Goal: Information Seeking & Learning: Learn about a topic

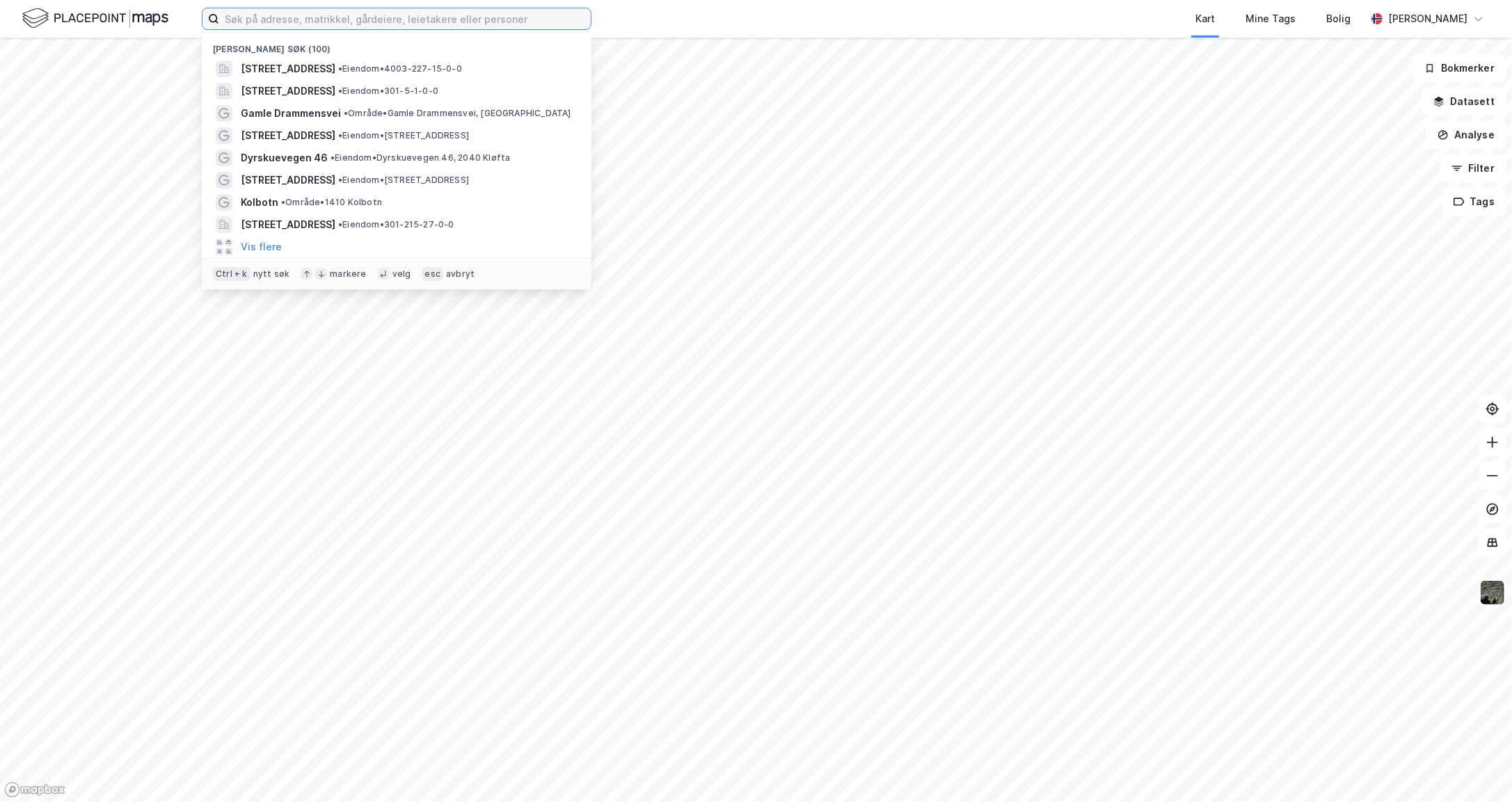
click at [315, 17] on input at bounding box center [404, 19] width 372 height 21
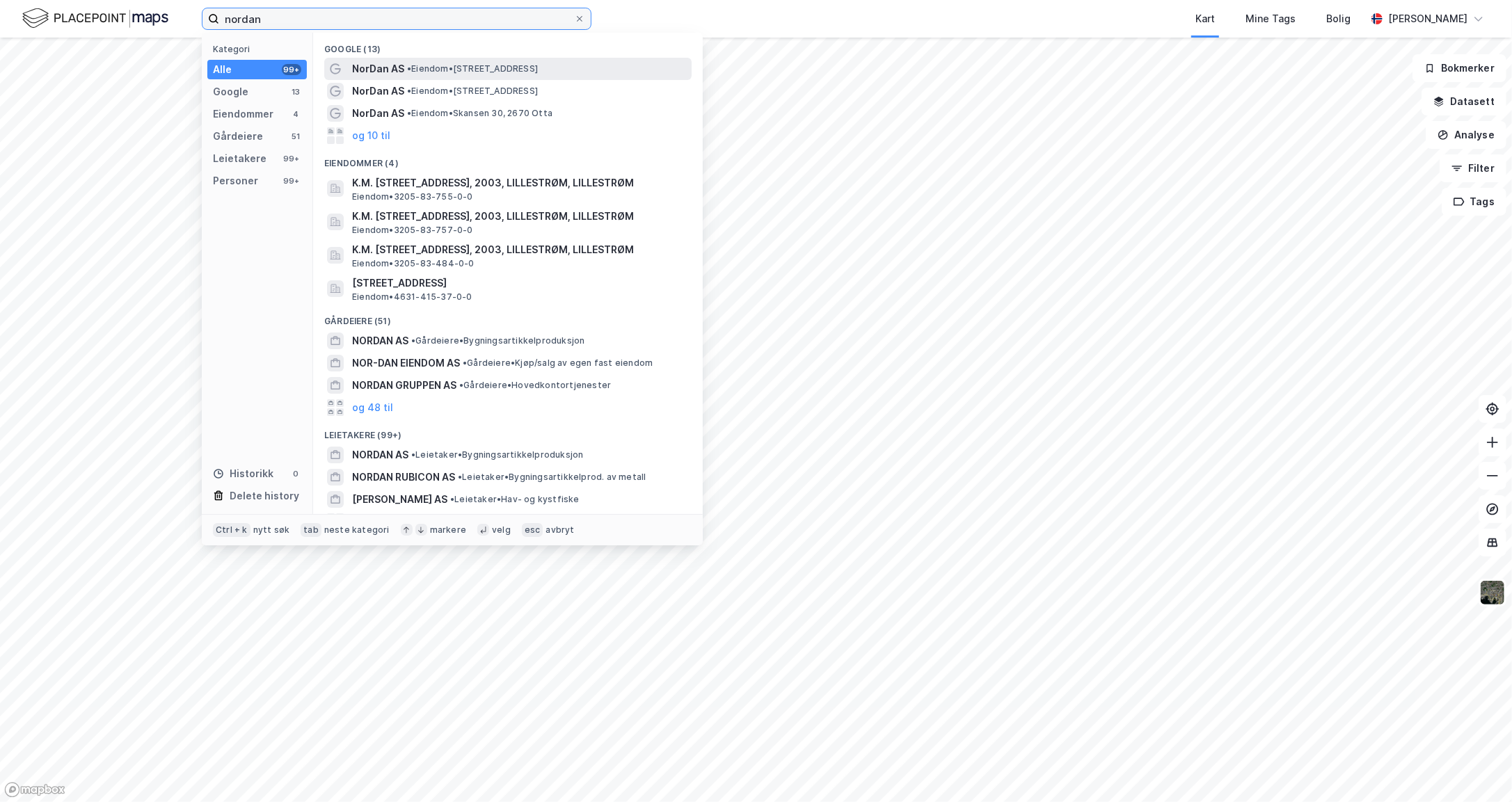
type input "nordan"
click at [398, 69] on span "NorDan AS" at bounding box center [378, 69] width 52 height 16
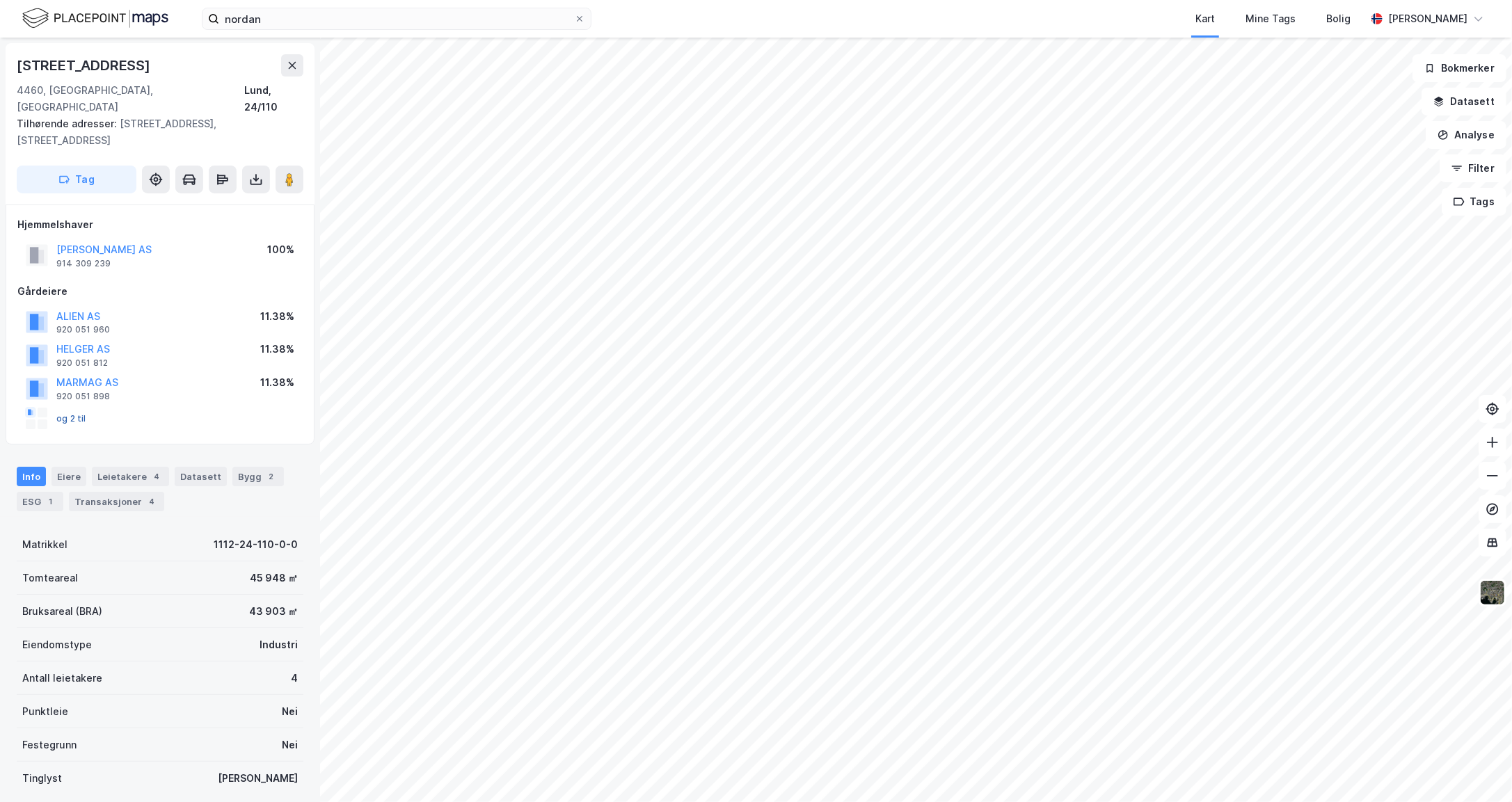
click at [0, 0] on button "og 2 til" at bounding box center [0, 0] width 0 height 0
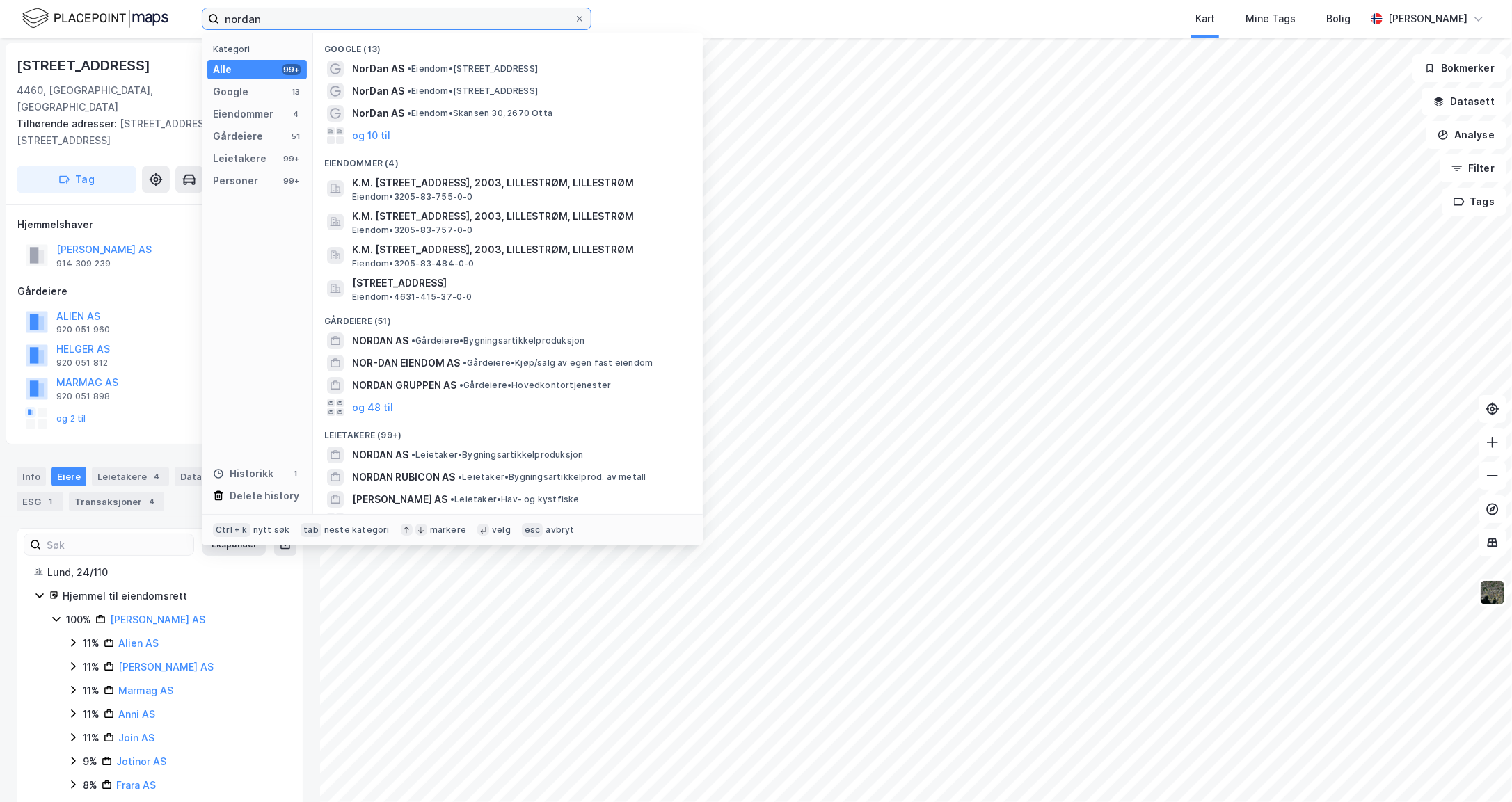
click at [277, 23] on input "nordan" at bounding box center [396, 19] width 354 height 21
click at [407, 384] on span "NORDAN GRUPPEN AS" at bounding box center [404, 385] width 104 height 16
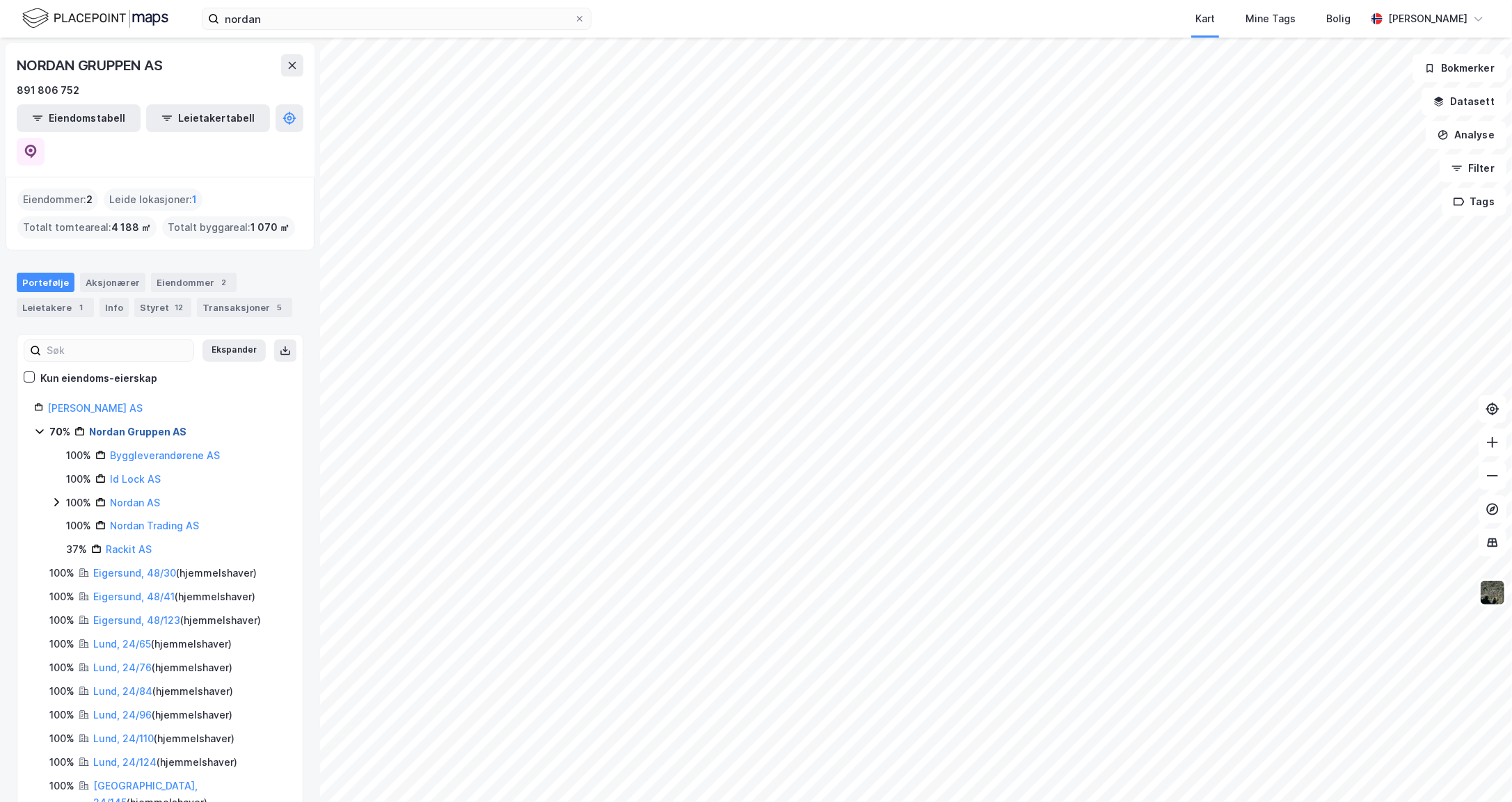
click at [152, 426] on link "Nordan Gruppen AS" at bounding box center [137, 431] width 97 height 12
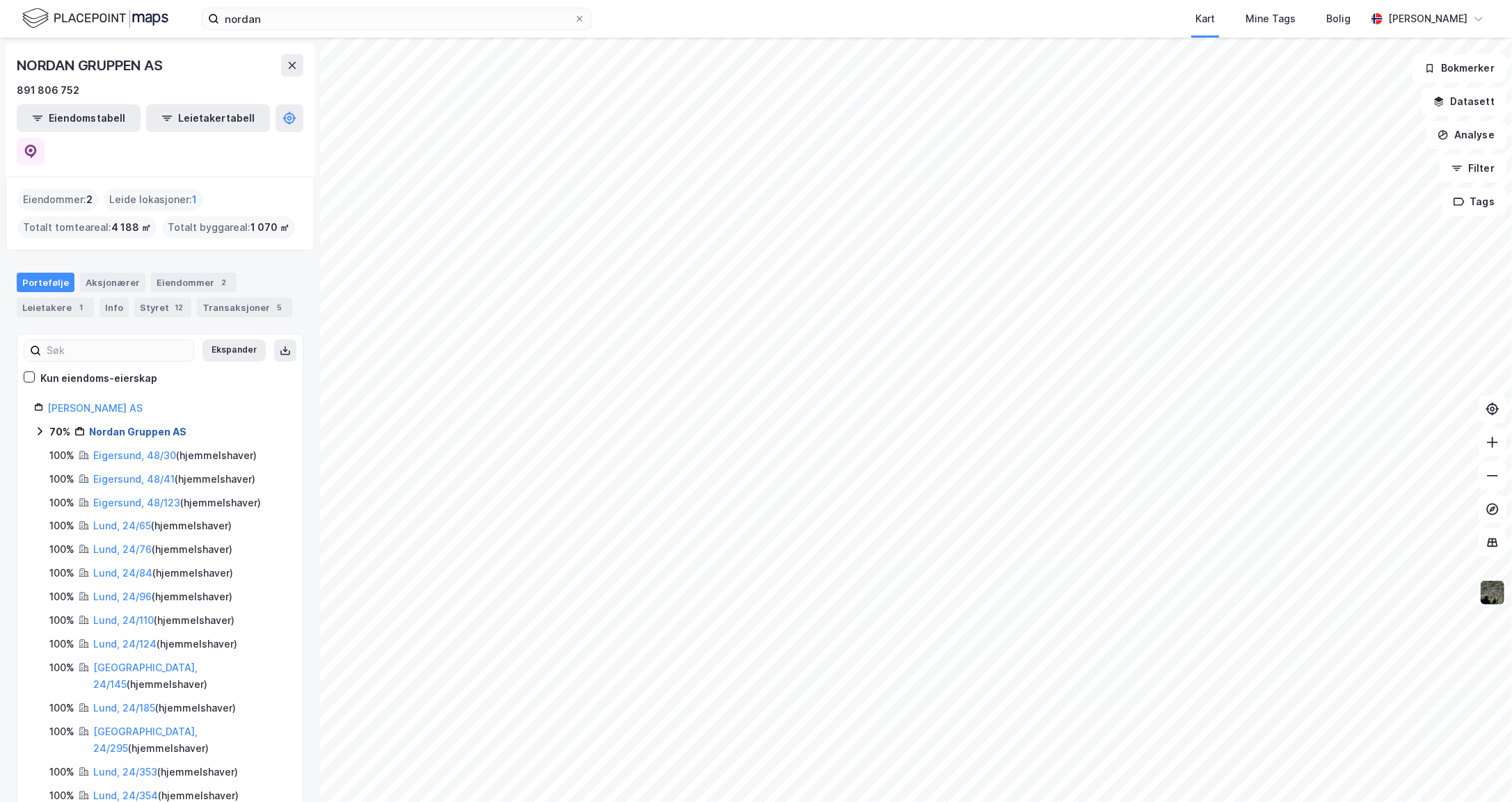
click at [152, 426] on link "Nordan Gruppen AS" at bounding box center [137, 431] width 97 height 12
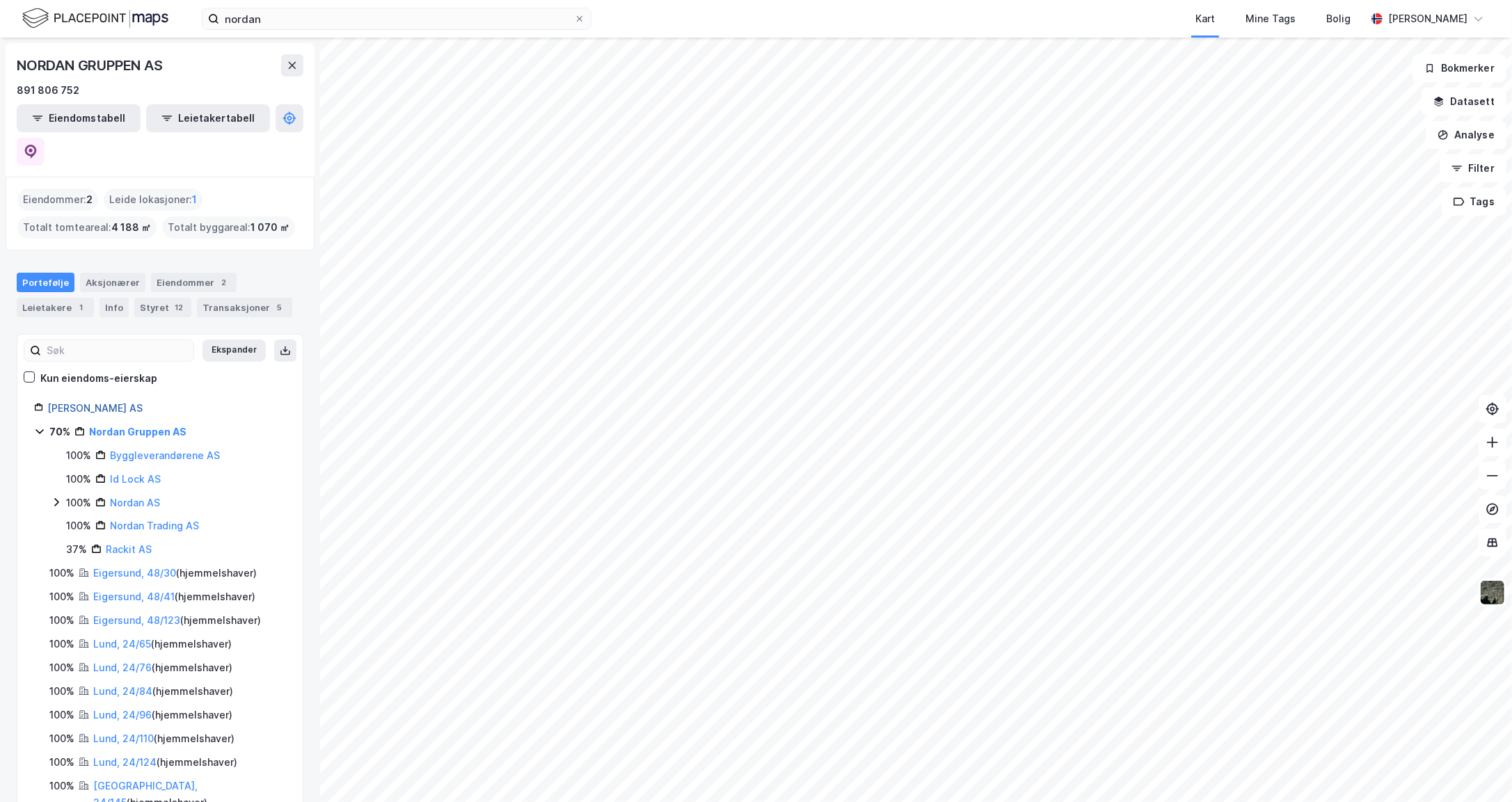
click at [104, 402] on link "[PERSON_NAME] AS" at bounding box center [95, 407] width 95 height 12
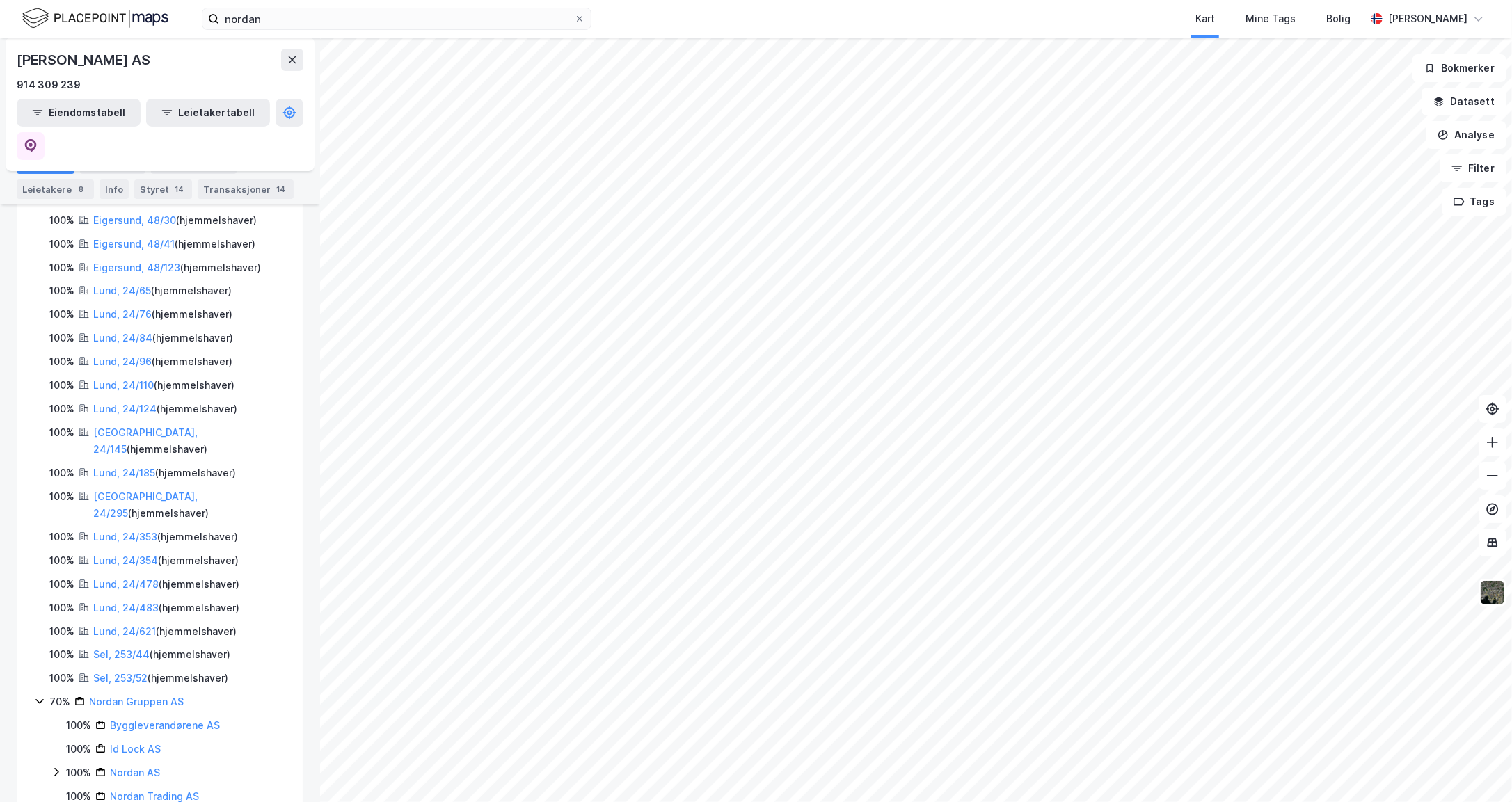
scroll to position [302, 0]
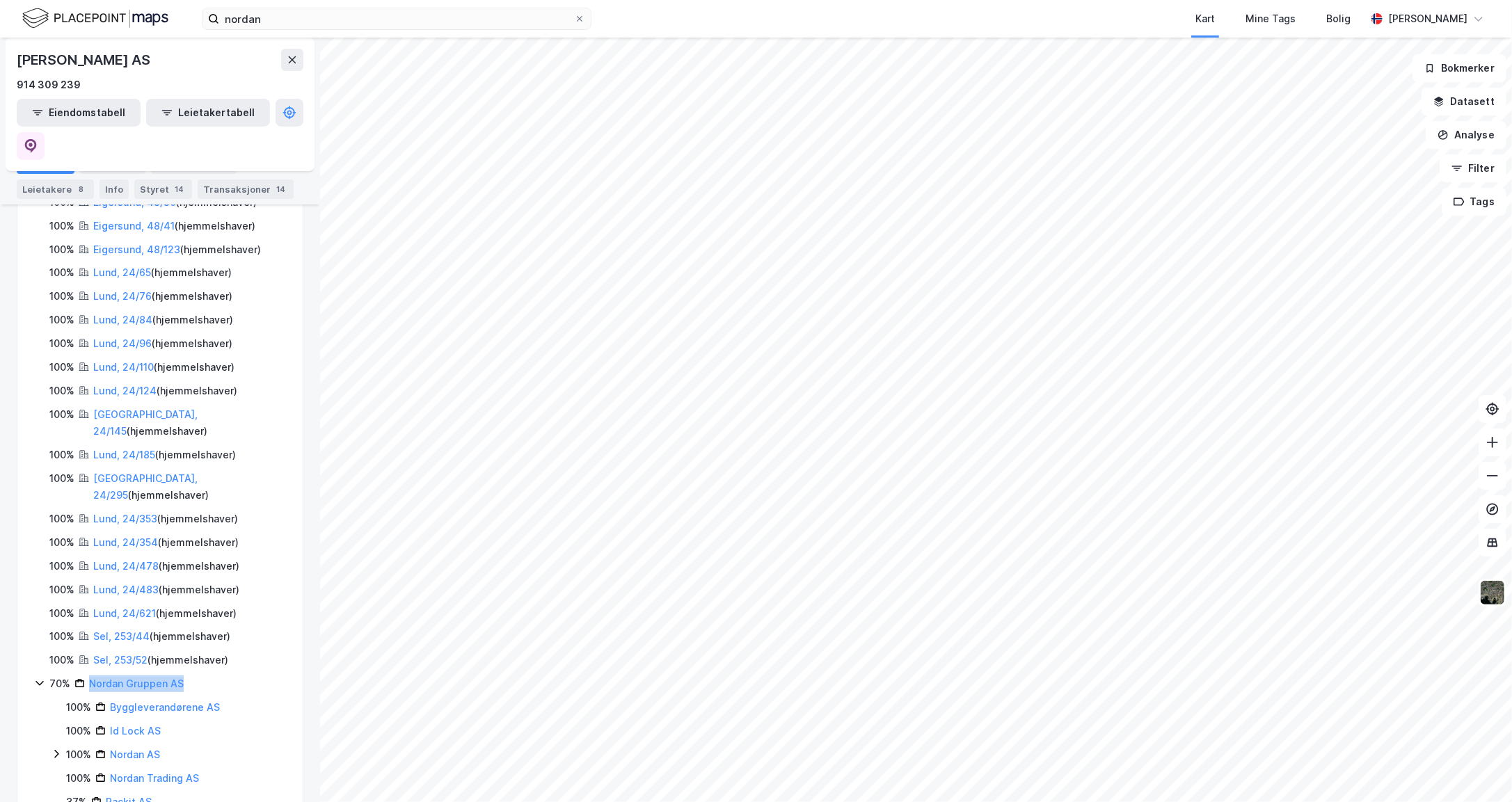
drag, startPoint x: 184, startPoint y: 621, endPoint x: 86, endPoint y: 619, distance: 98.0
click at [86, 675] on div "70% Nordan Gruppen AS" at bounding box center [167, 683] width 237 height 16
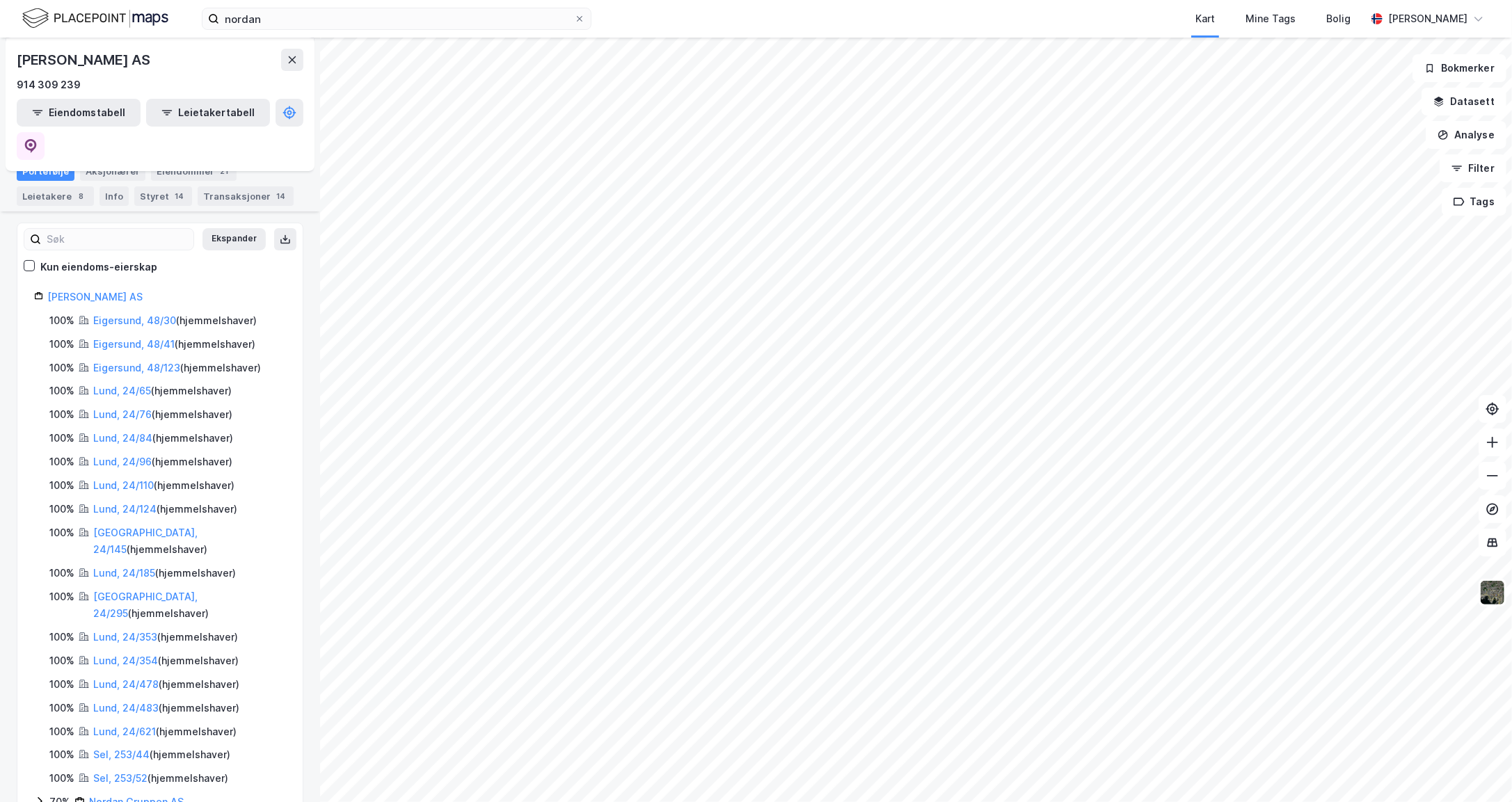
click at [40, 796] on icon at bounding box center [40, 801] width 11 height 11
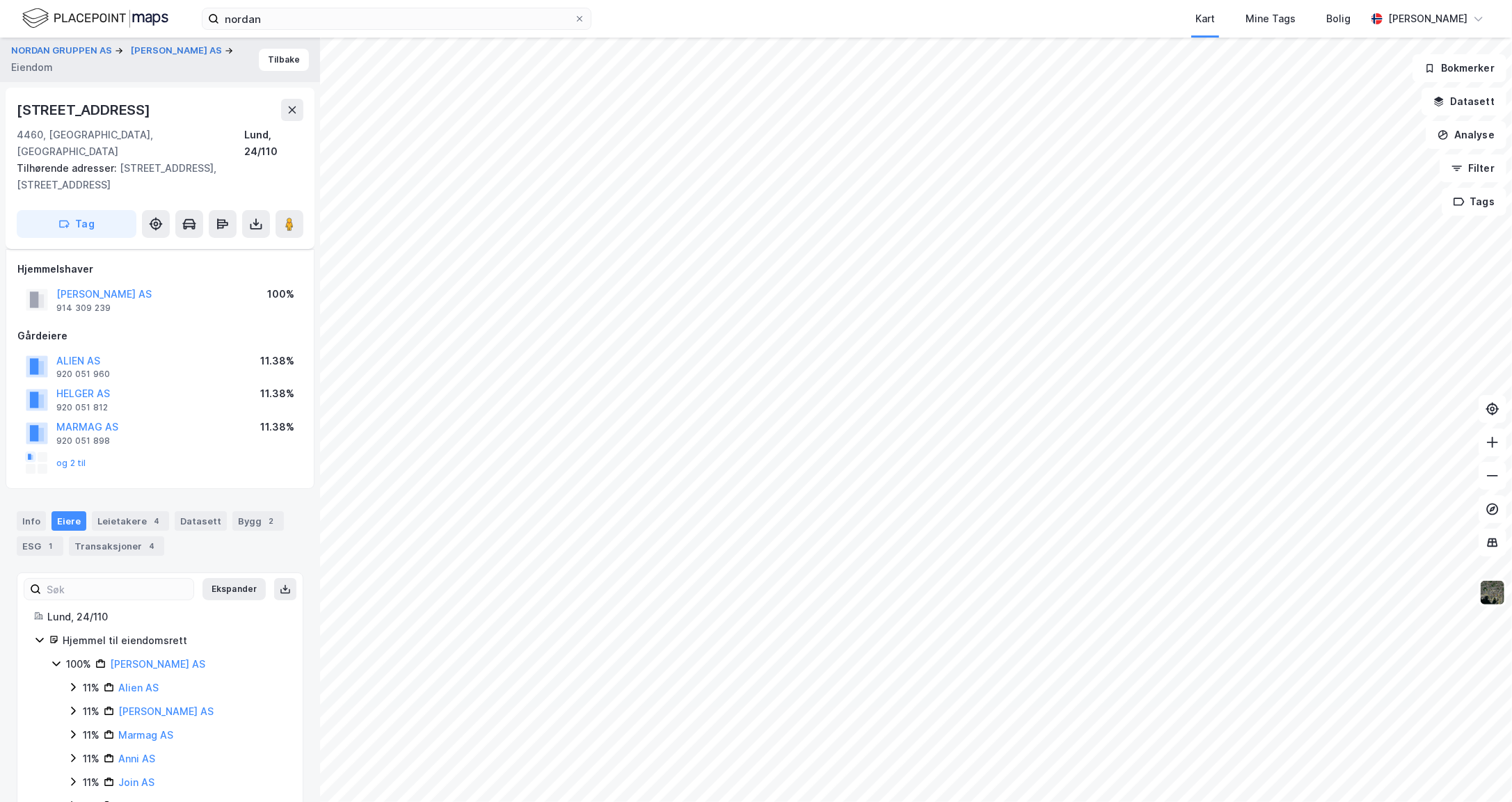
scroll to position [322, 0]
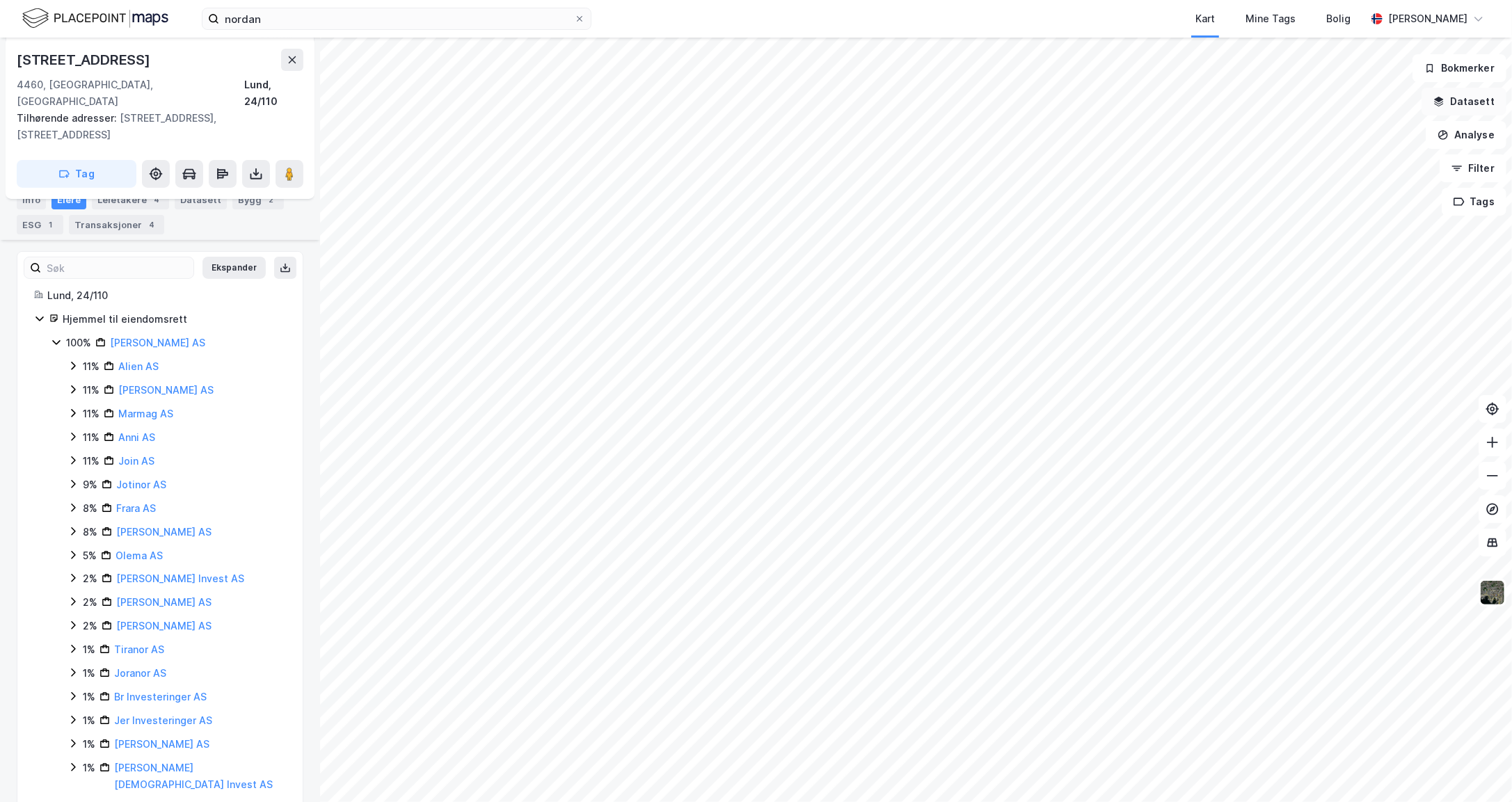
click at [1470, 104] on button "Datasett" at bounding box center [1464, 102] width 85 height 28
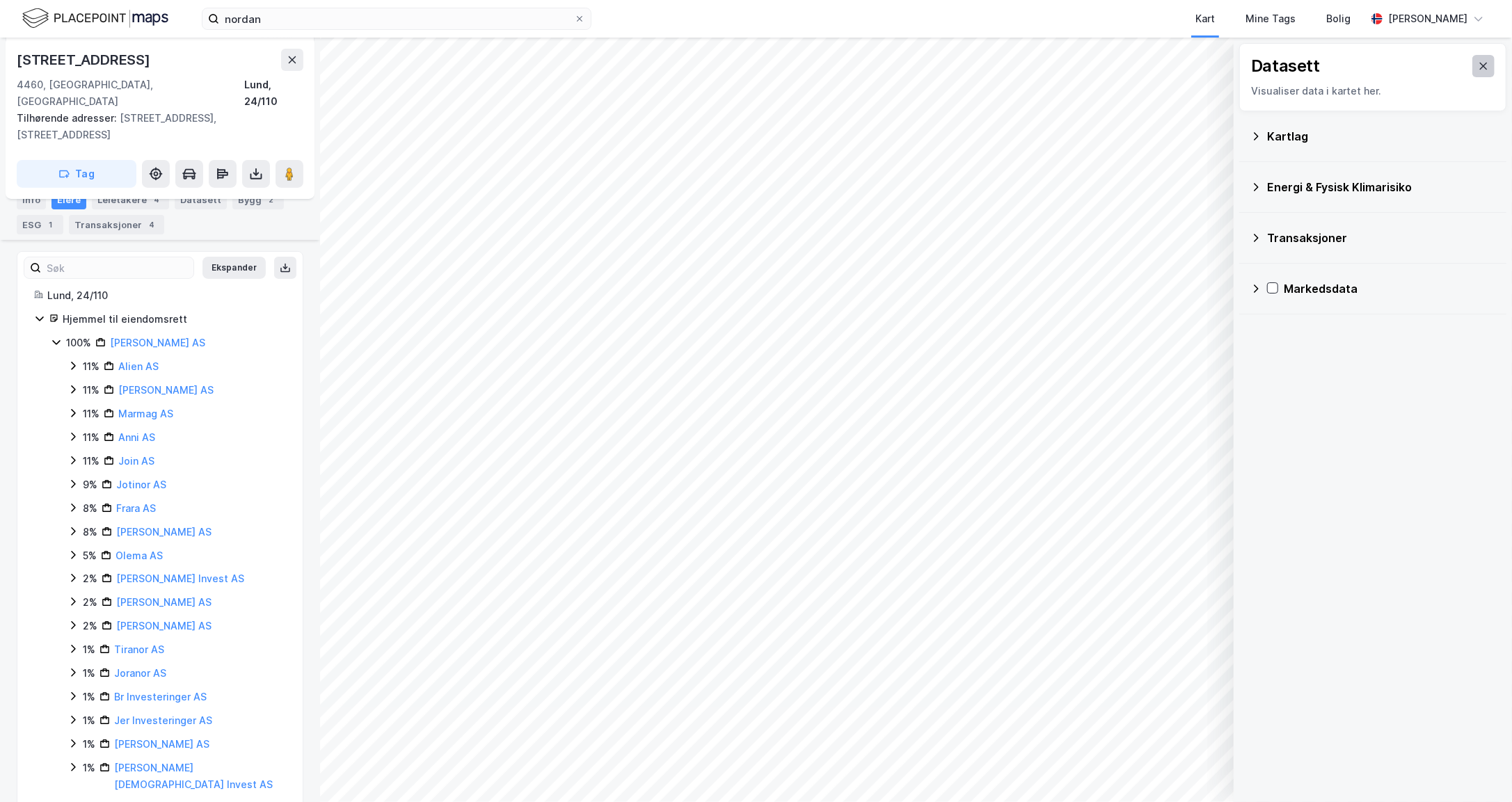
click at [1472, 65] on button at bounding box center [1483, 66] width 23 height 23
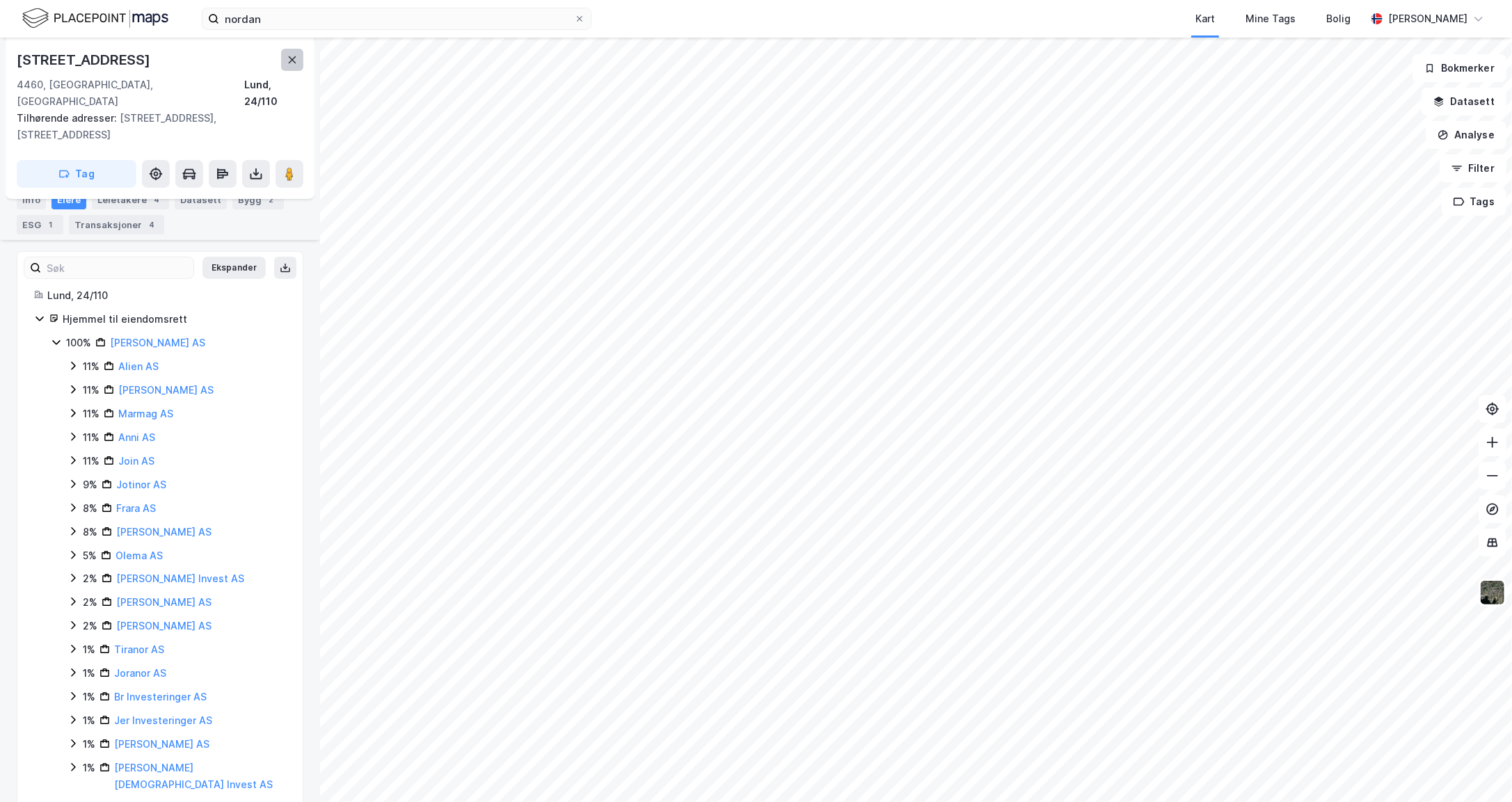
click at [287, 58] on button at bounding box center [292, 60] width 23 height 23
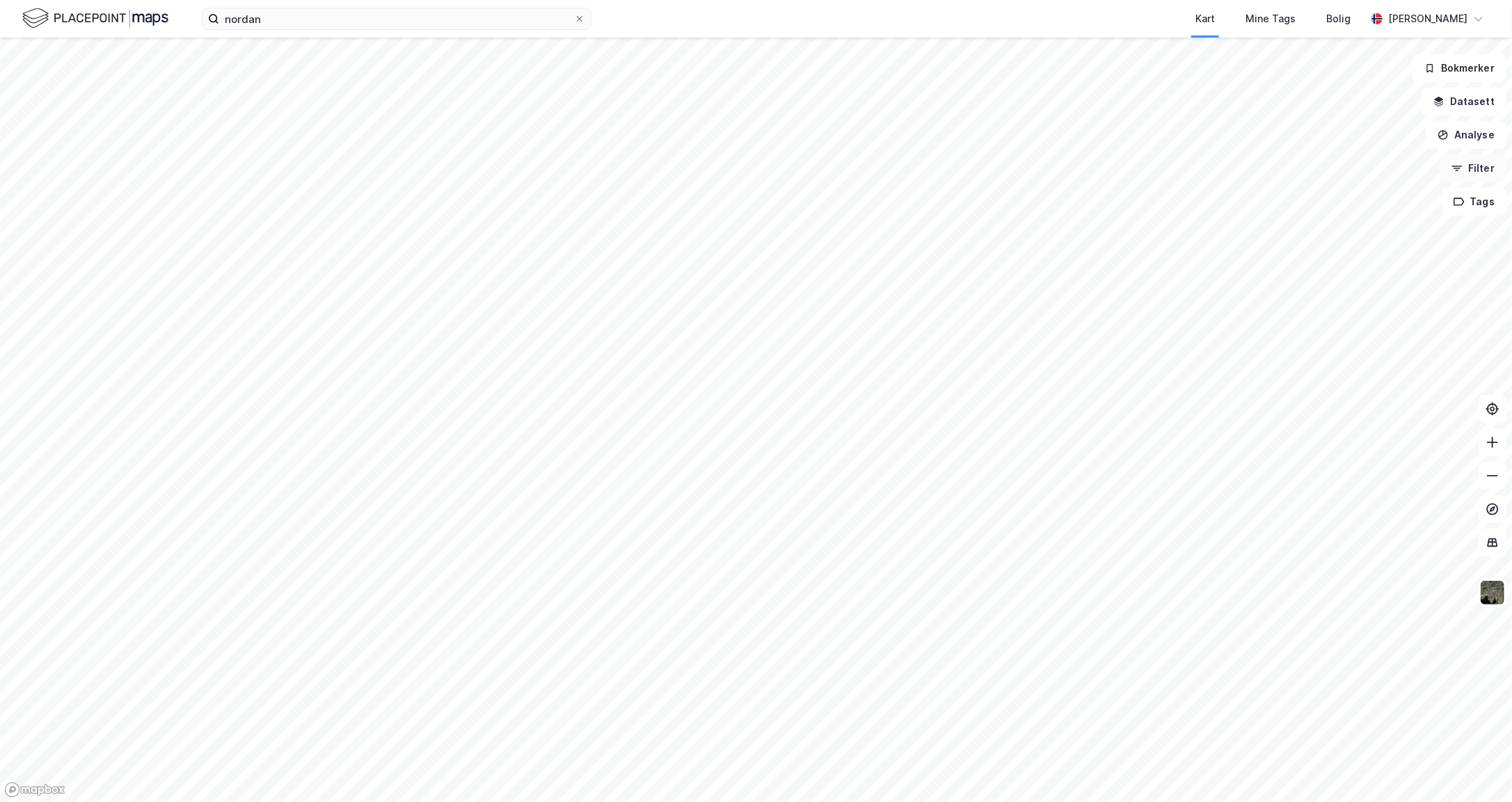
click at [1457, 168] on icon "button" at bounding box center [1457, 168] width 7 height 2
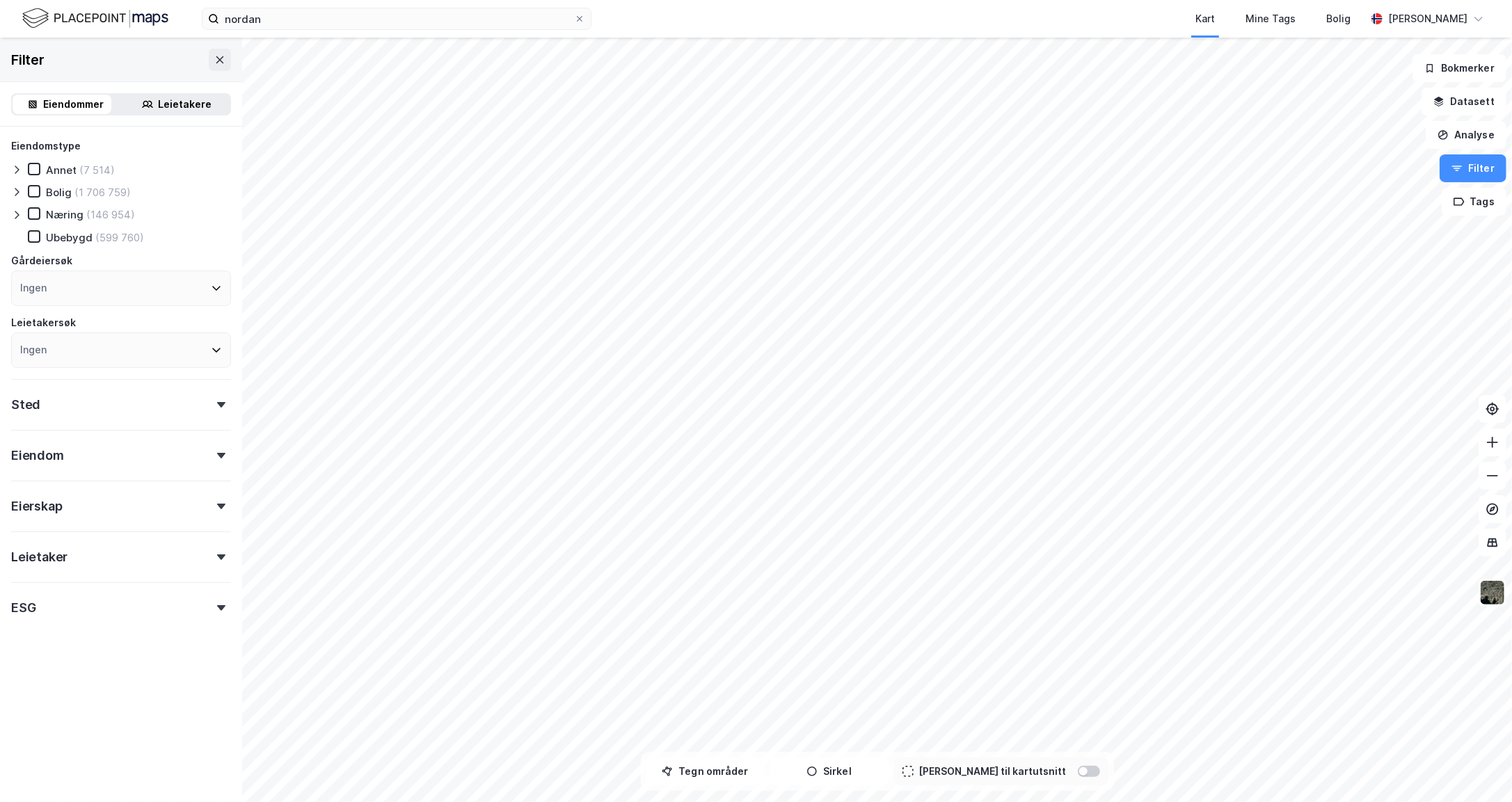
click at [81, 513] on div "Eierskap" at bounding box center [121, 500] width 220 height 40
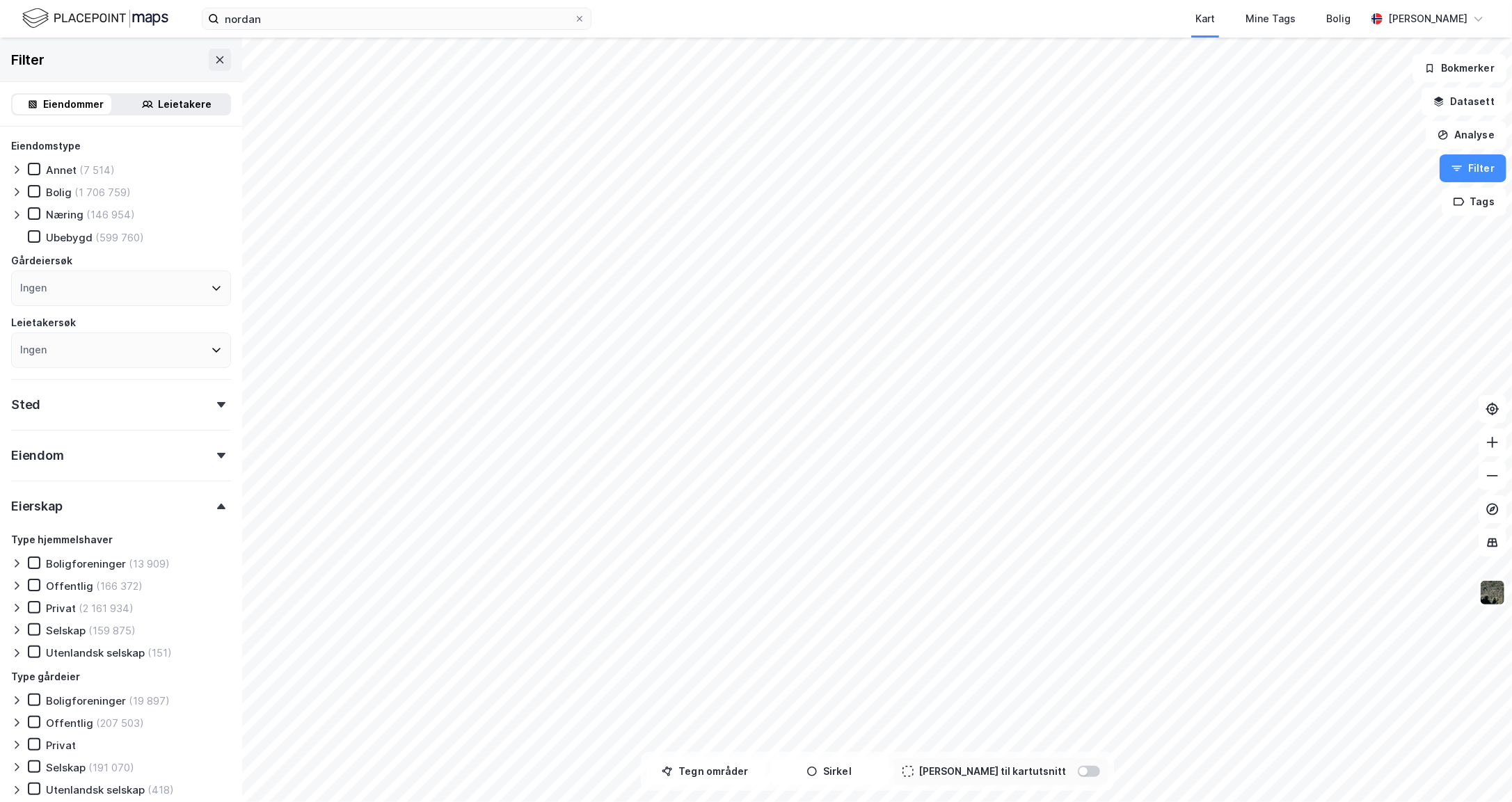
click at [40, 502] on div "Eierskap" at bounding box center [36, 505] width 51 height 16
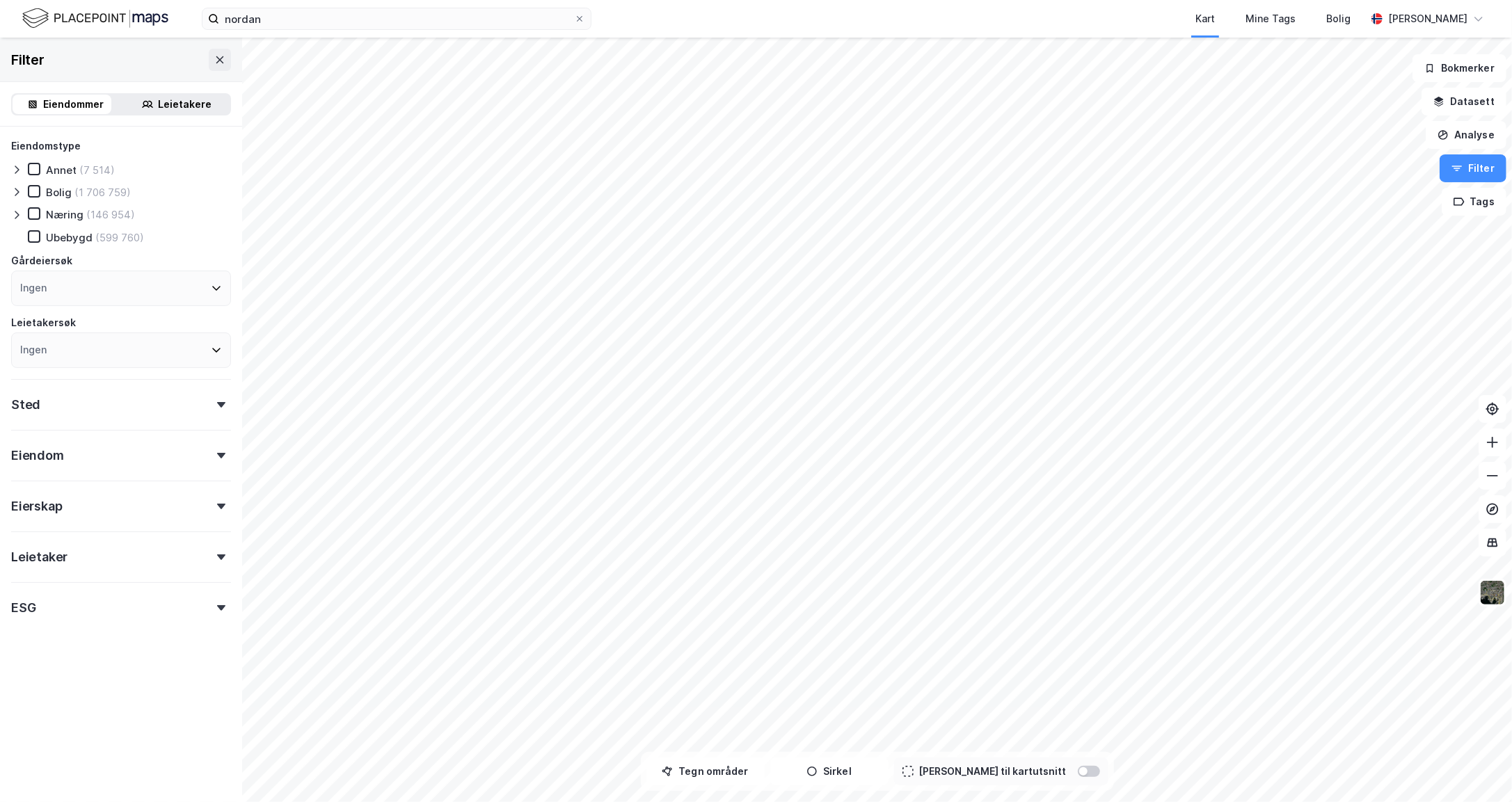
click at [89, 288] on div "Ingen" at bounding box center [121, 288] width 220 height 36
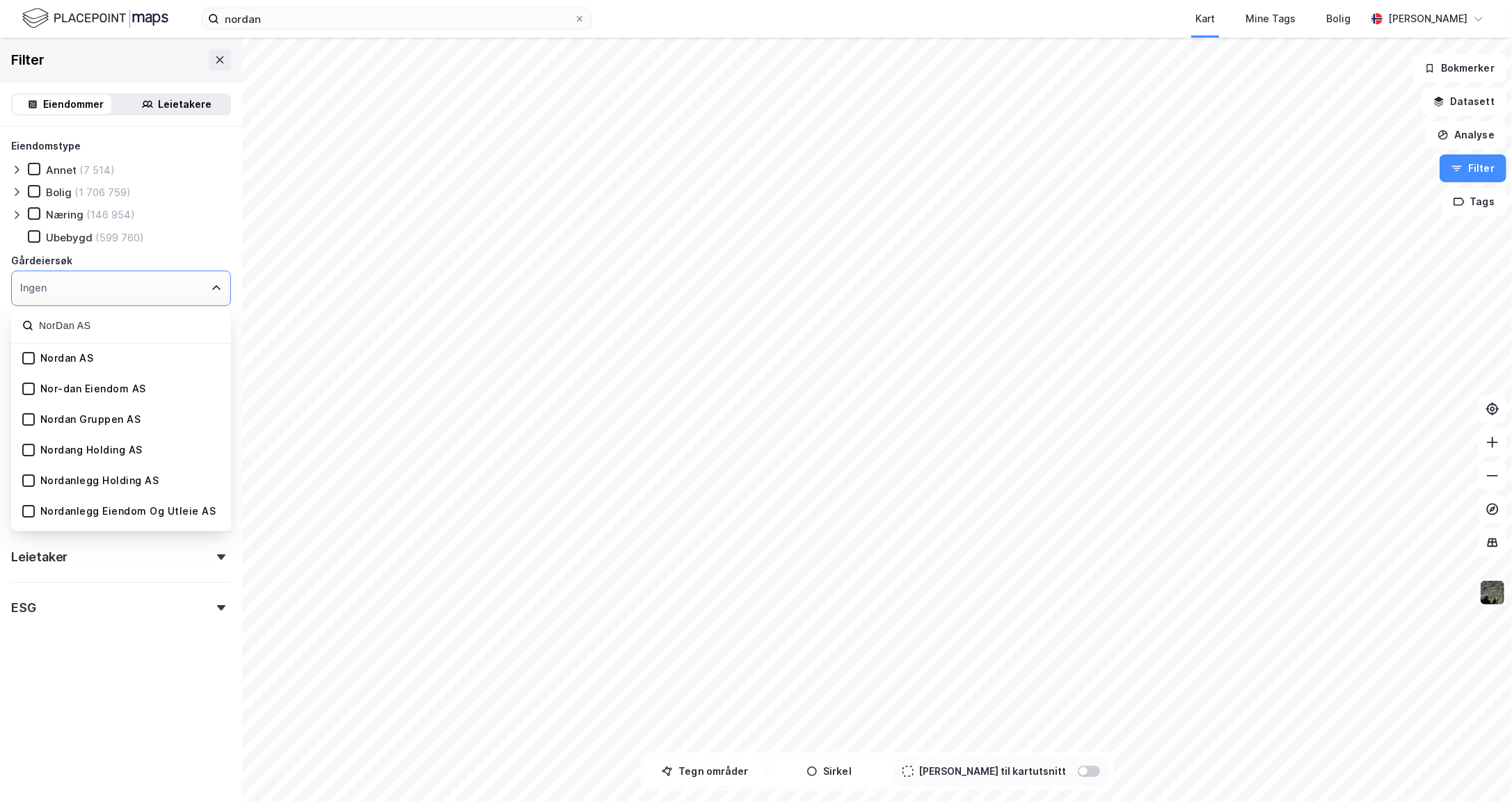
type input "NorDan AS"
click at [76, 359] on div "Nordan AS" at bounding box center [67, 358] width 54 height 13
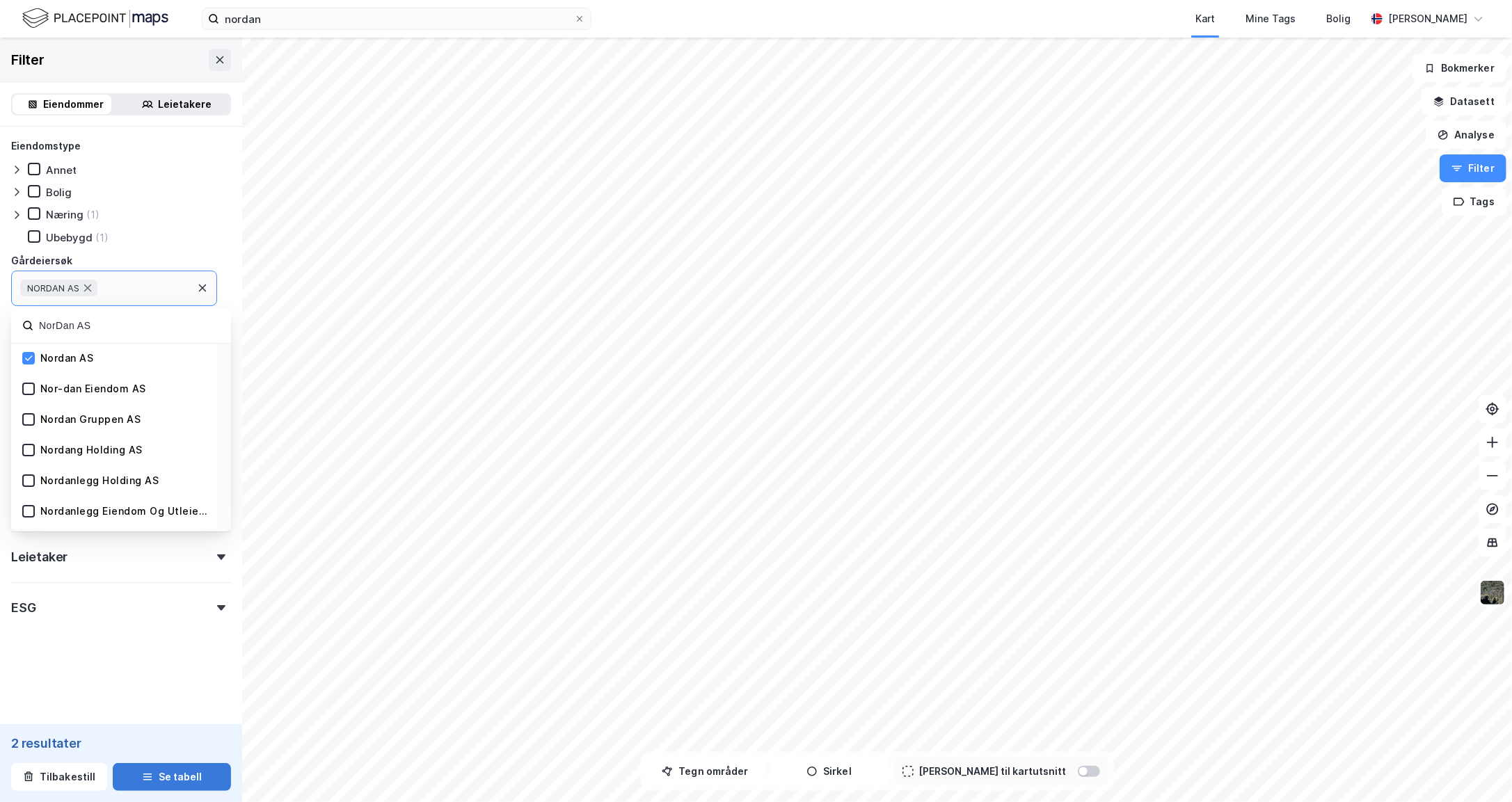
click at [171, 779] on button "Se tabell" at bounding box center [172, 777] width 118 height 28
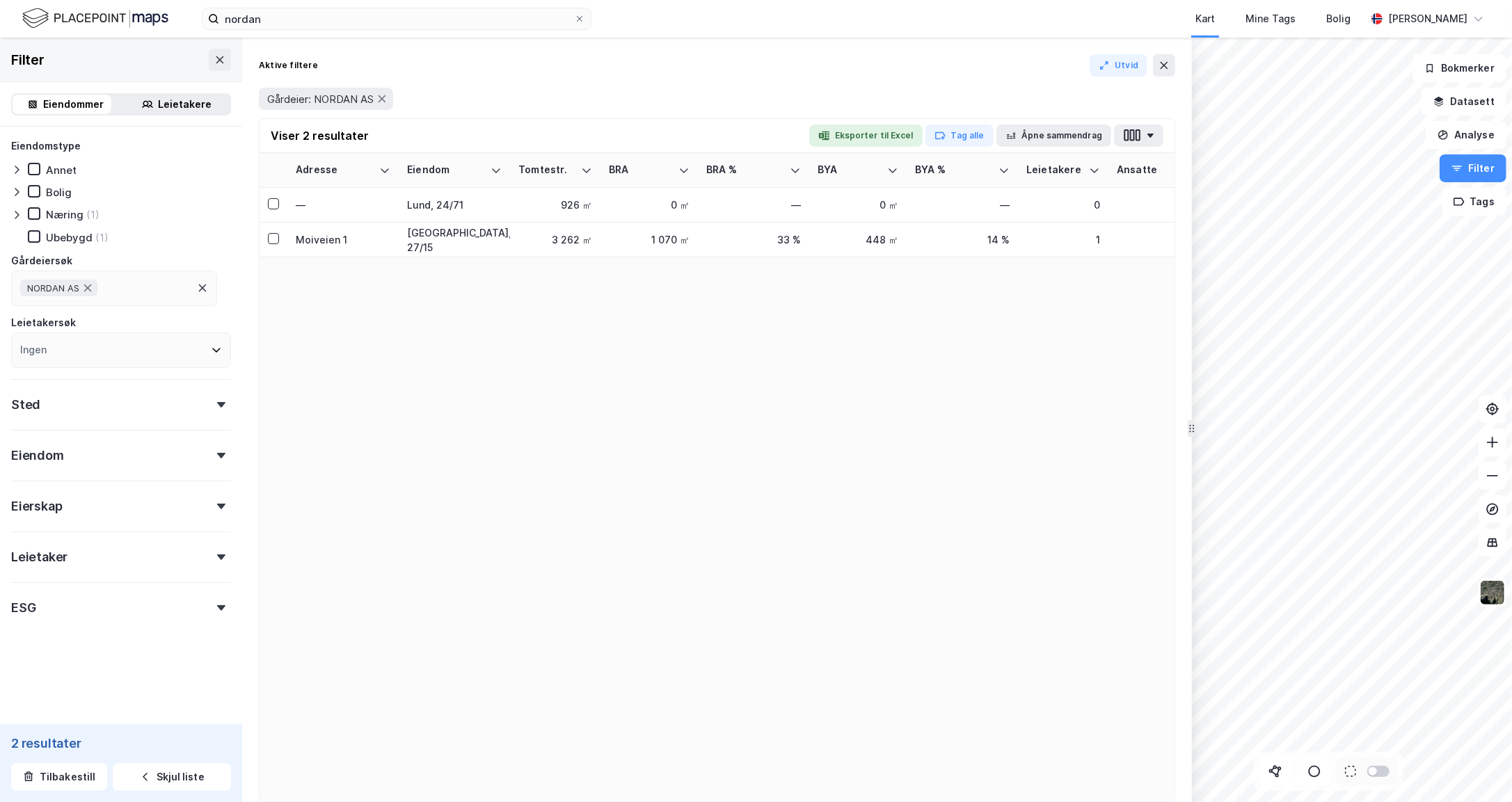
click at [115, 283] on div "NORDAN AS" at bounding box center [114, 288] width 206 height 36
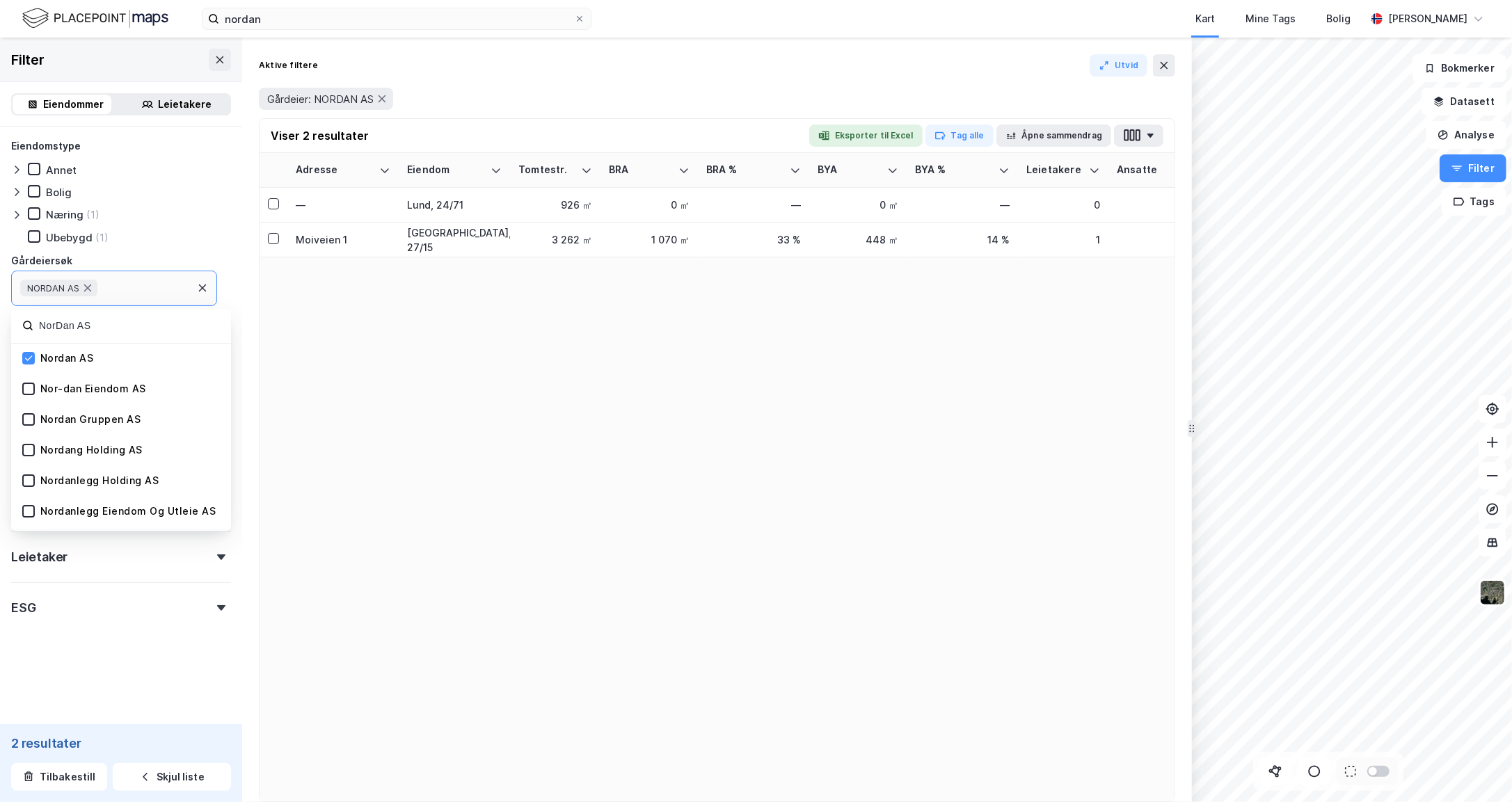
type input "NorDan AS"
click at [100, 419] on div "Nordan Gruppen AS" at bounding box center [90, 419] width 100 height 13
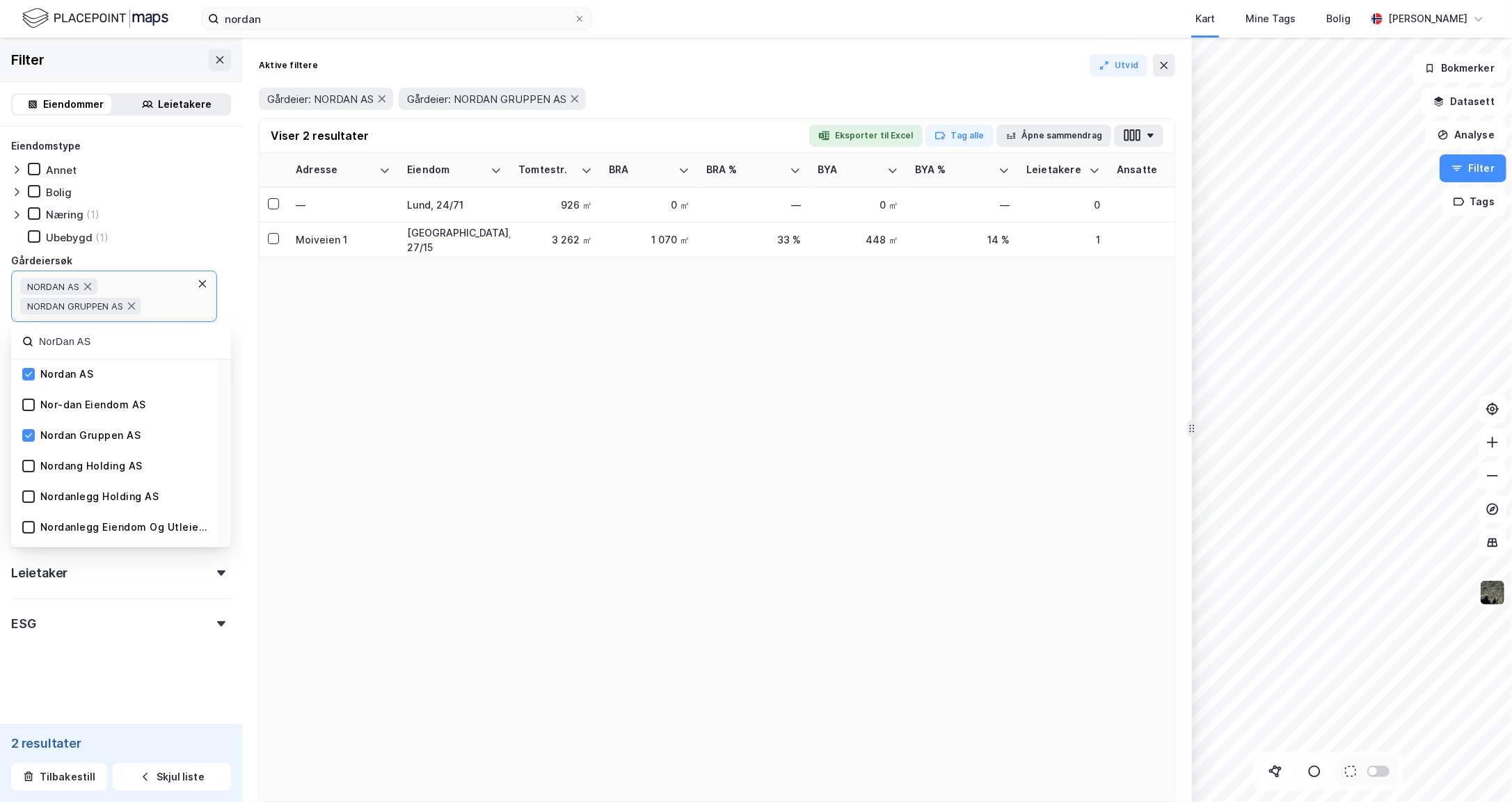
click at [103, 406] on div "Nor-dan Eiendom AS" at bounding box center [93, 405] width 106 height 13
